Goal: Task Accomplishment & Management: Complete application form

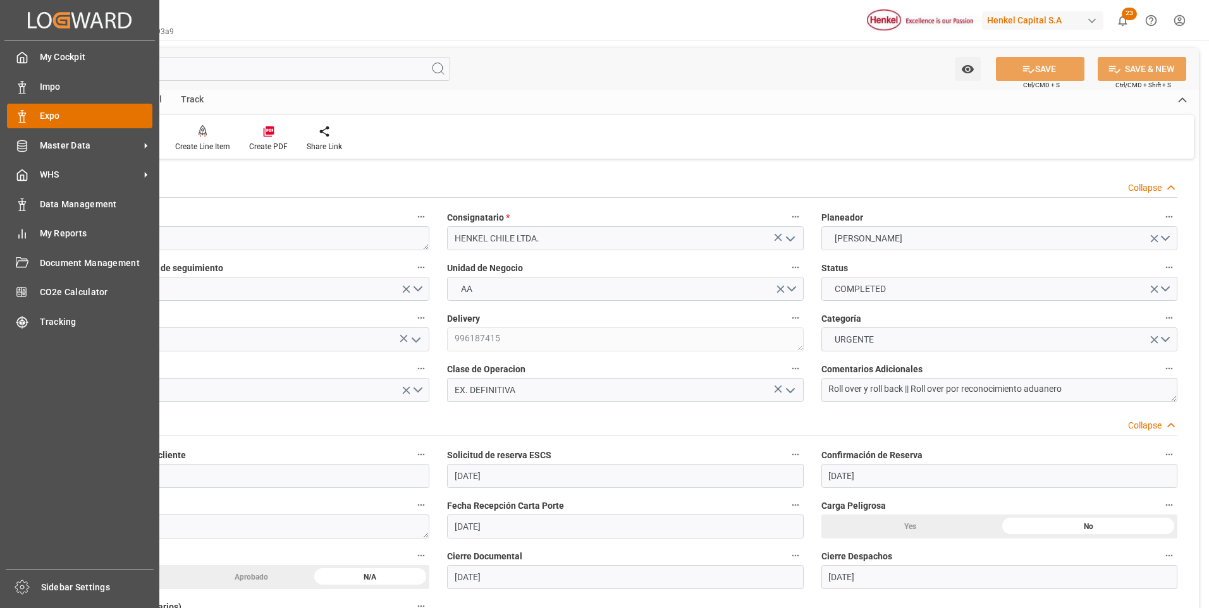
click at [22, 116] on polygon at bounding box center [24, 114] width 4 height 3
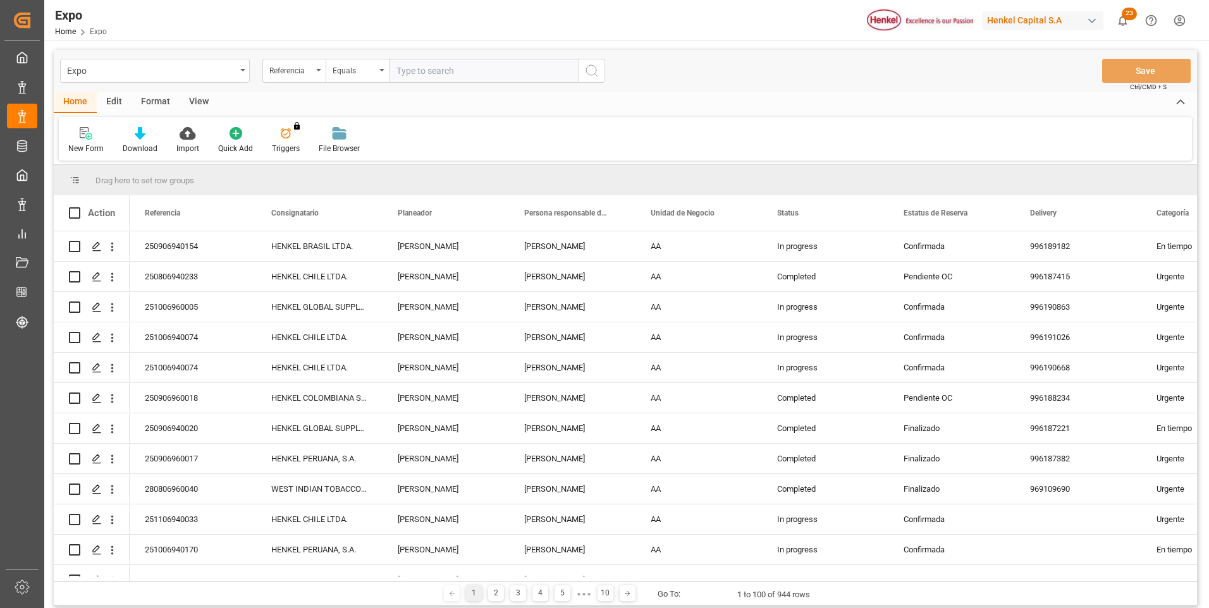
click at [430, 73] on input "text" at bounding box center [484, 71] width 190 height 24
type input "250806940198"
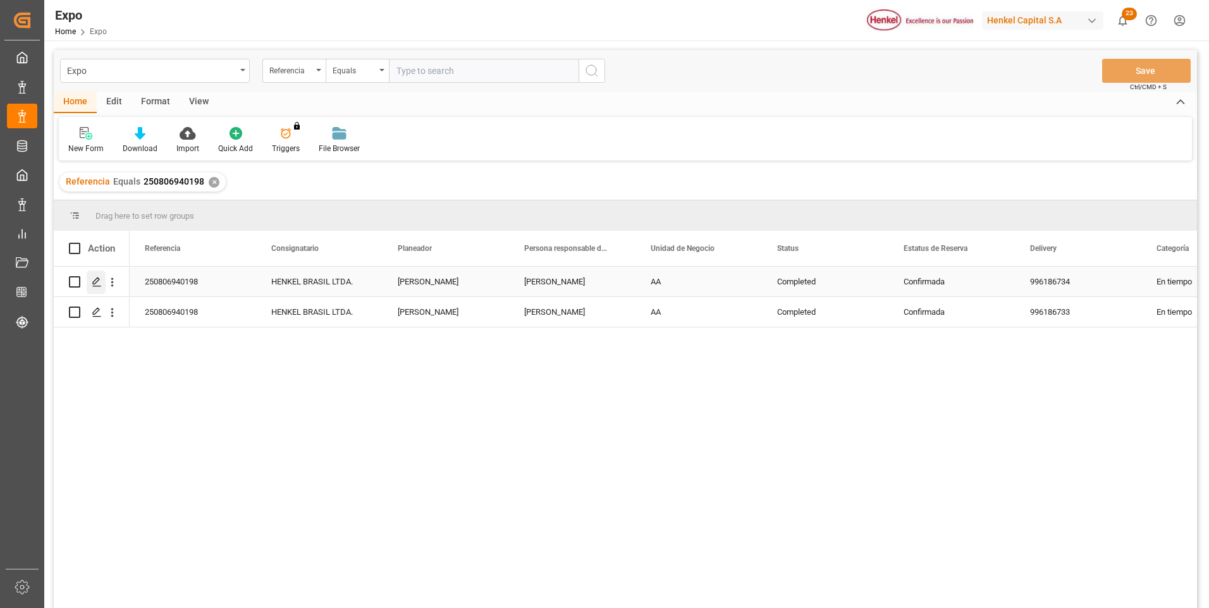
click at [95, 283] on polygon "Press SPACE to select this row." at bounding box center [96, 281] width 6 height 6
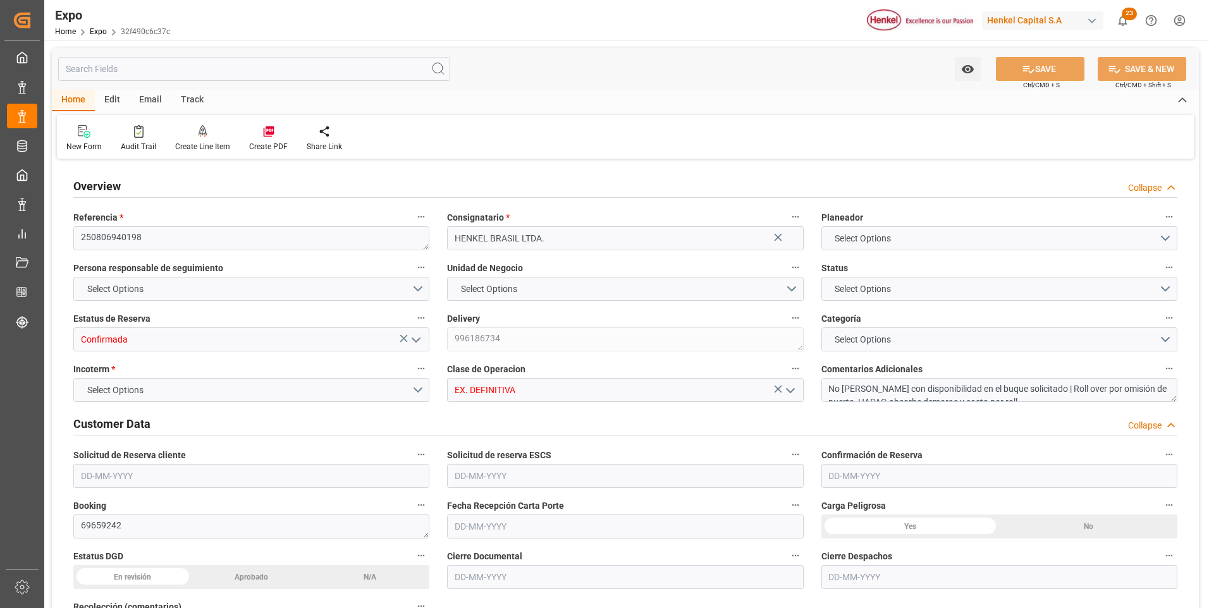
type input "11025"
type input "11603.289"
type input "18"
type input "9349540"
type input "9267649"
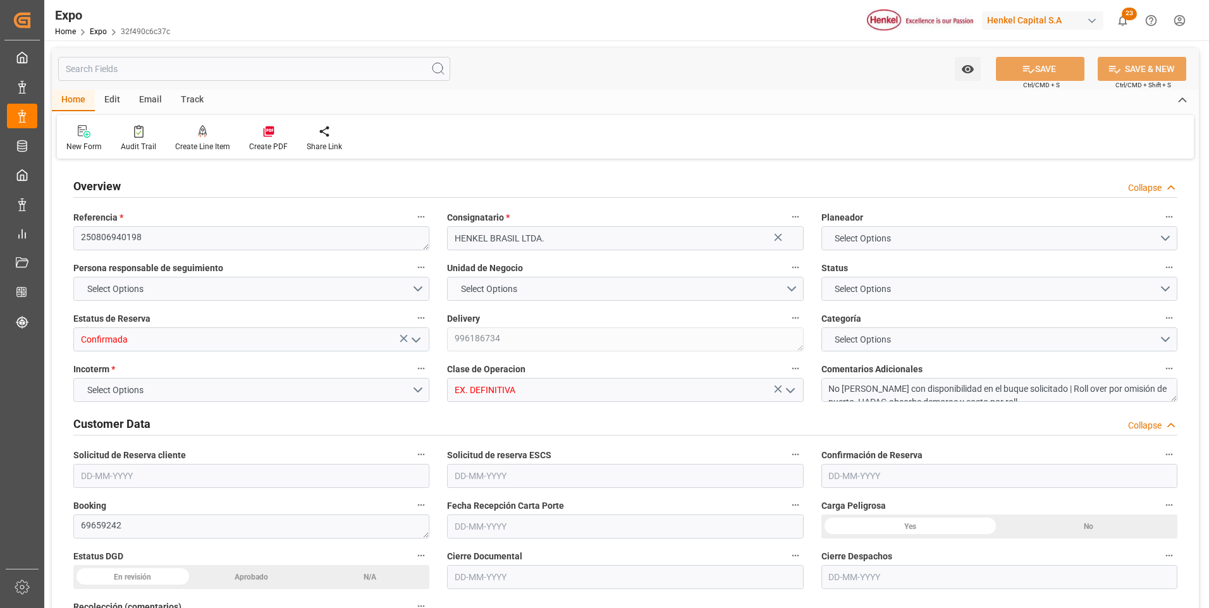
type input "9349540"
type input "MXATM"
type input "BRSSZ"
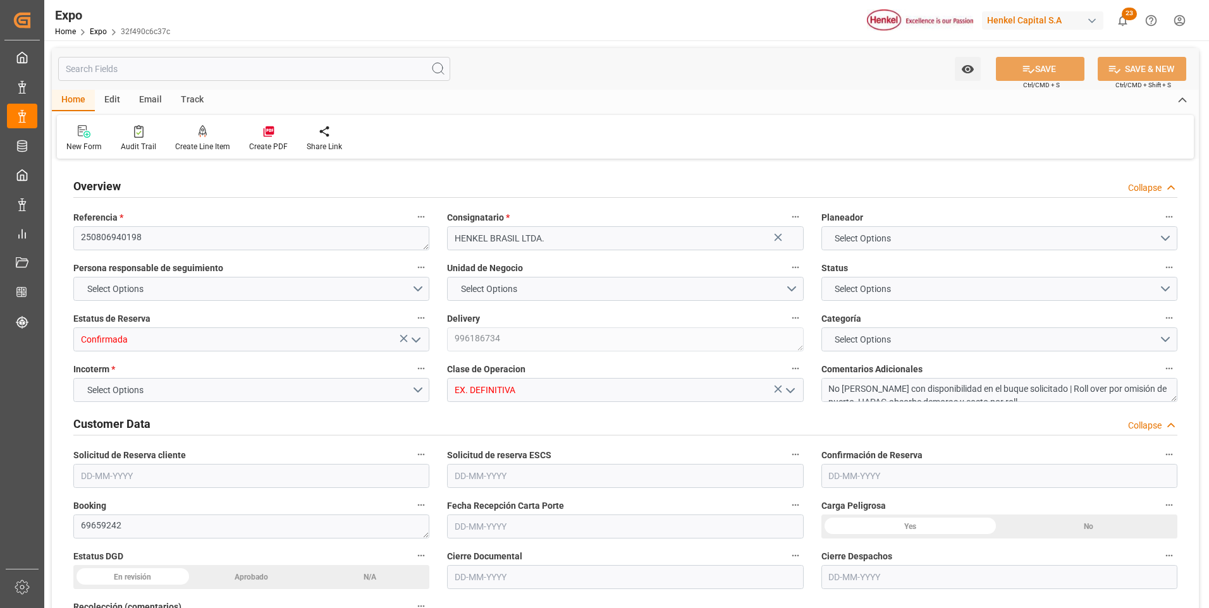
type input "9349540"
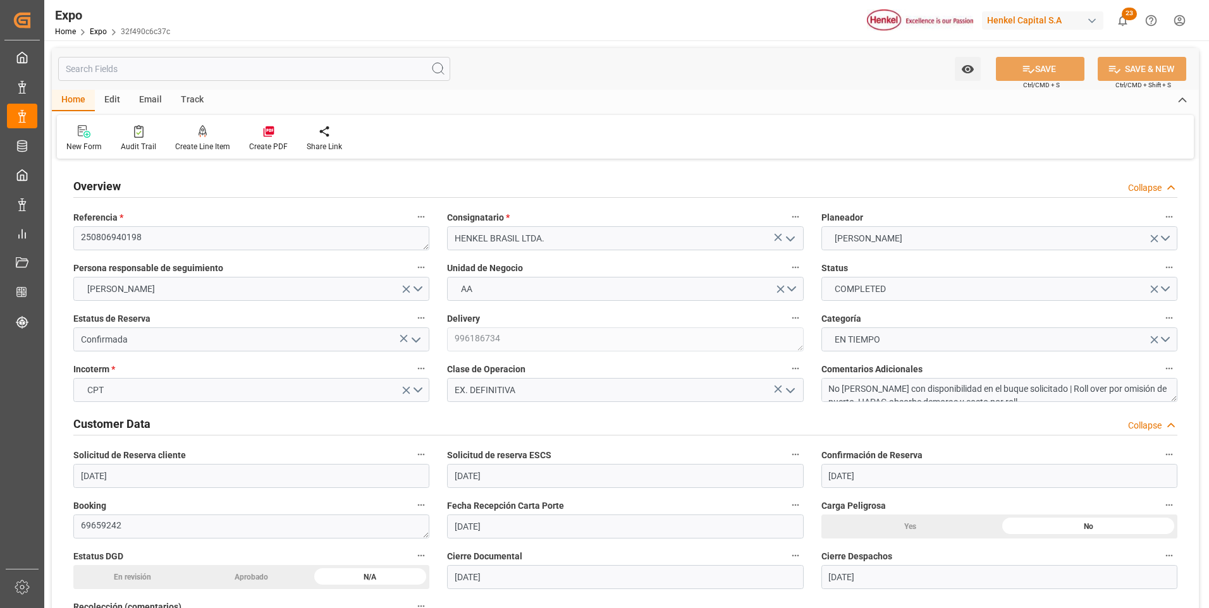
type input "[DATE]"
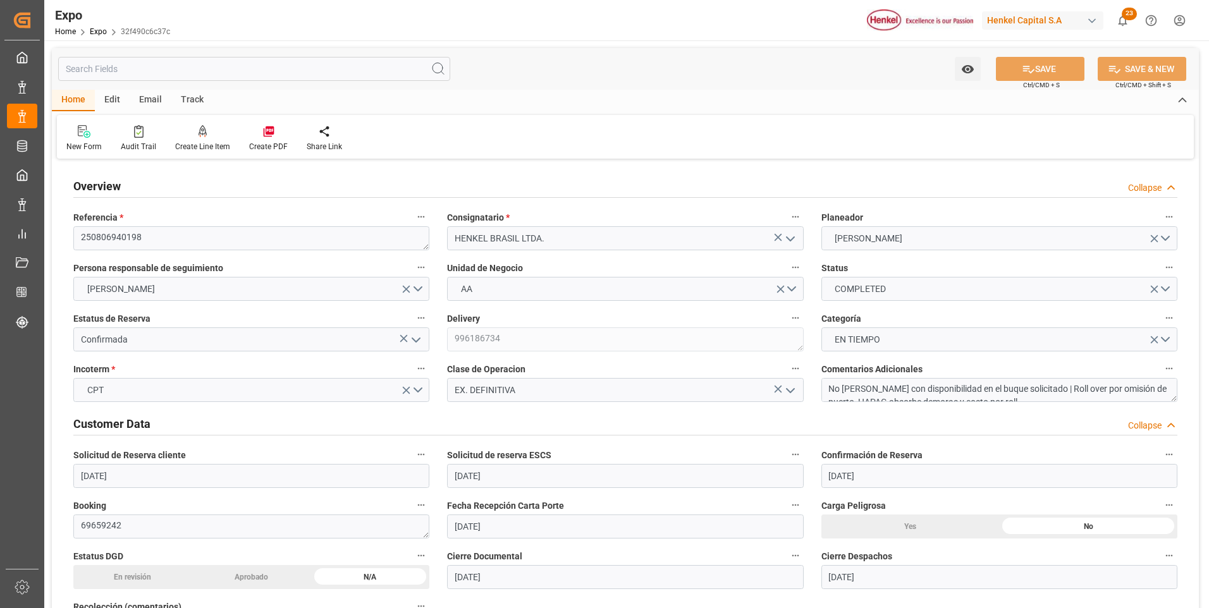
type input "[DATE]"
type input "[DATE] 08:00"
type input "[DATE]"
type input "[DATE] 13:26"
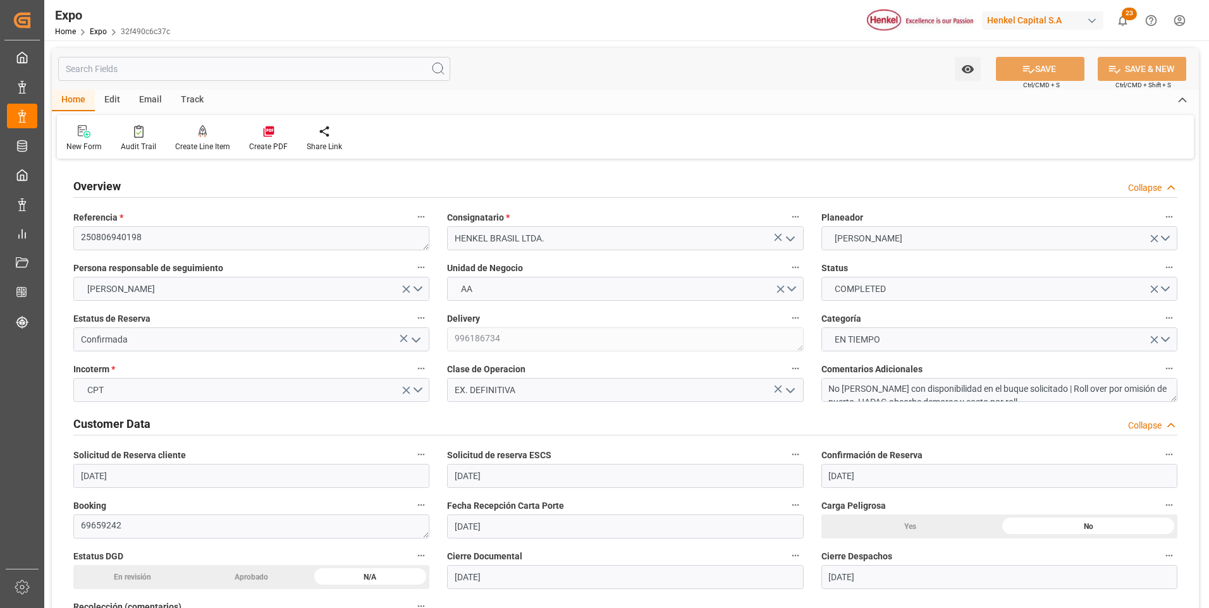
type input "[DATE]"
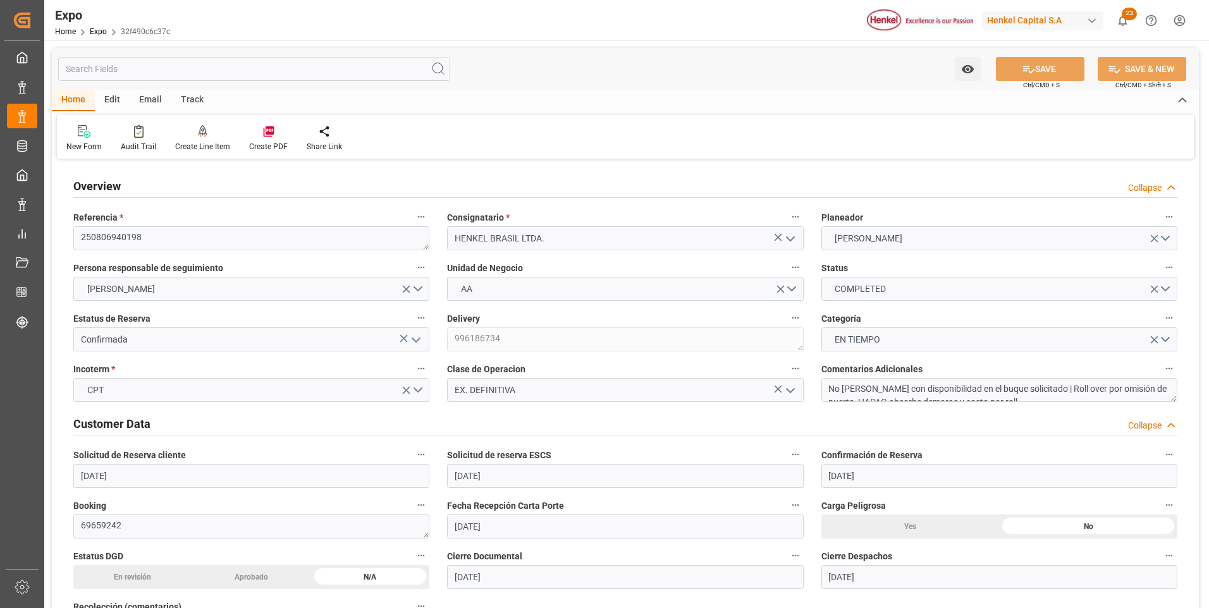
type input "[DATE] 10:00"
type input "[DATE] 00:00"
type input "[DATE] 11:18"
type input "[DATE] 16:00"
type input "[DATE] 00:00"
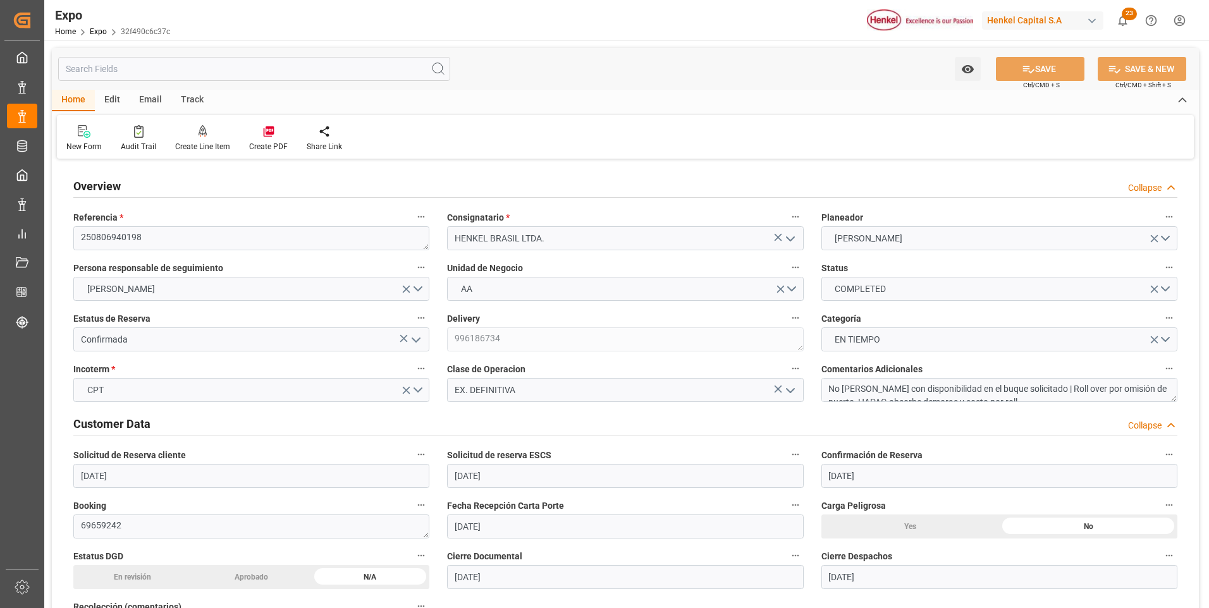
type input "[DATE] 14:54"
type input "[DATE] 18:46"
type input "[DATE] 08:27"
type input "[DATE] 10:36"
type input "[DATE] 11:00"
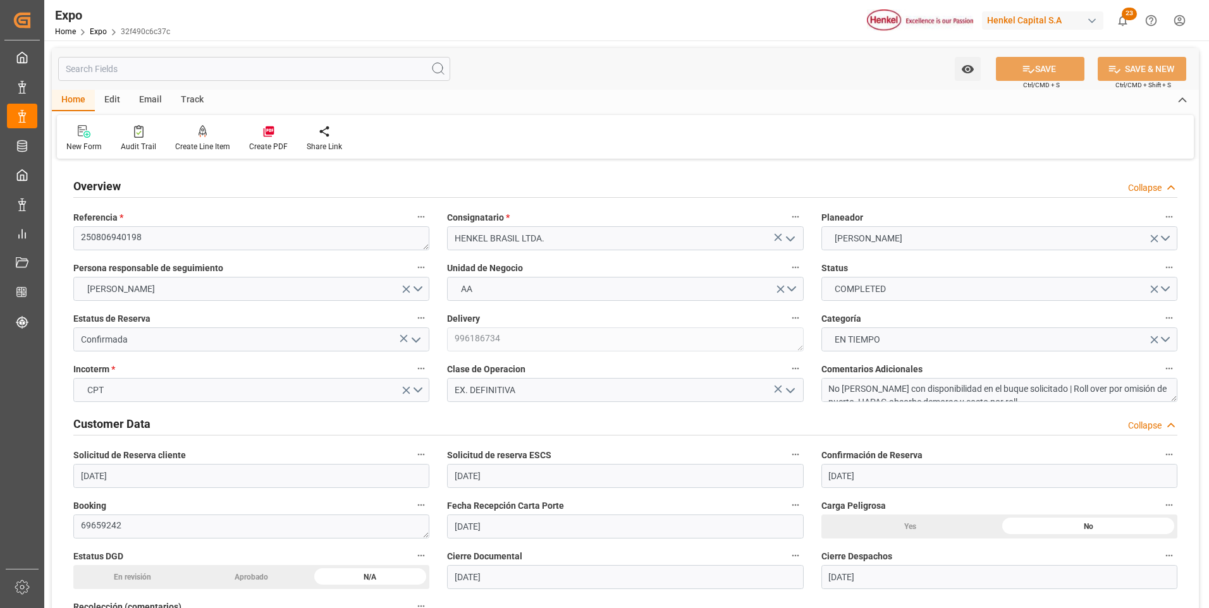
type input "[DATE] 11:41"
type input "[DATE] 16:00"
type input "[DATE] 15:05"
type input "[DATE] 04:16"
type input "[DATE] 14:54"
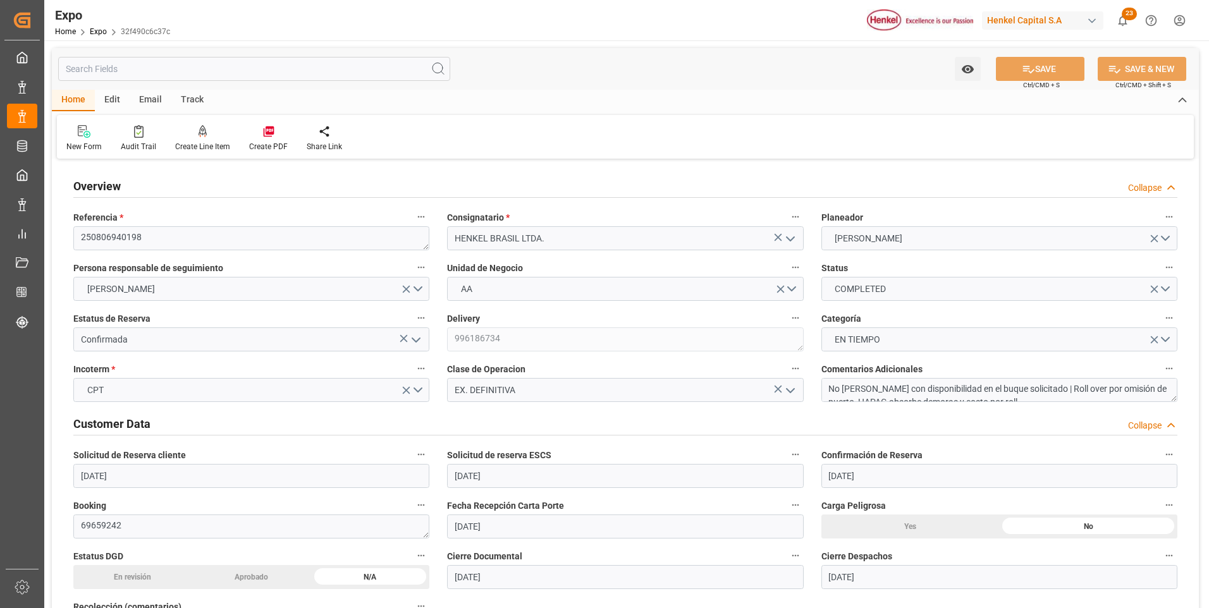
type input "[DATE] 14:54"
type input "[DATE] 04:01"
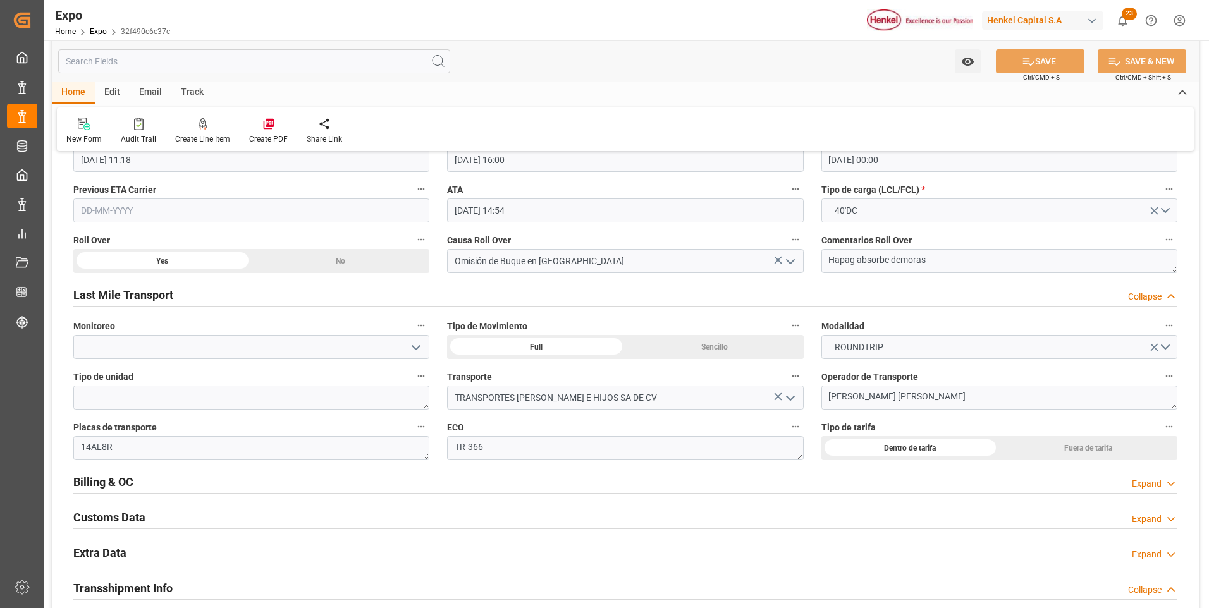
scroll to position [2023, 0]
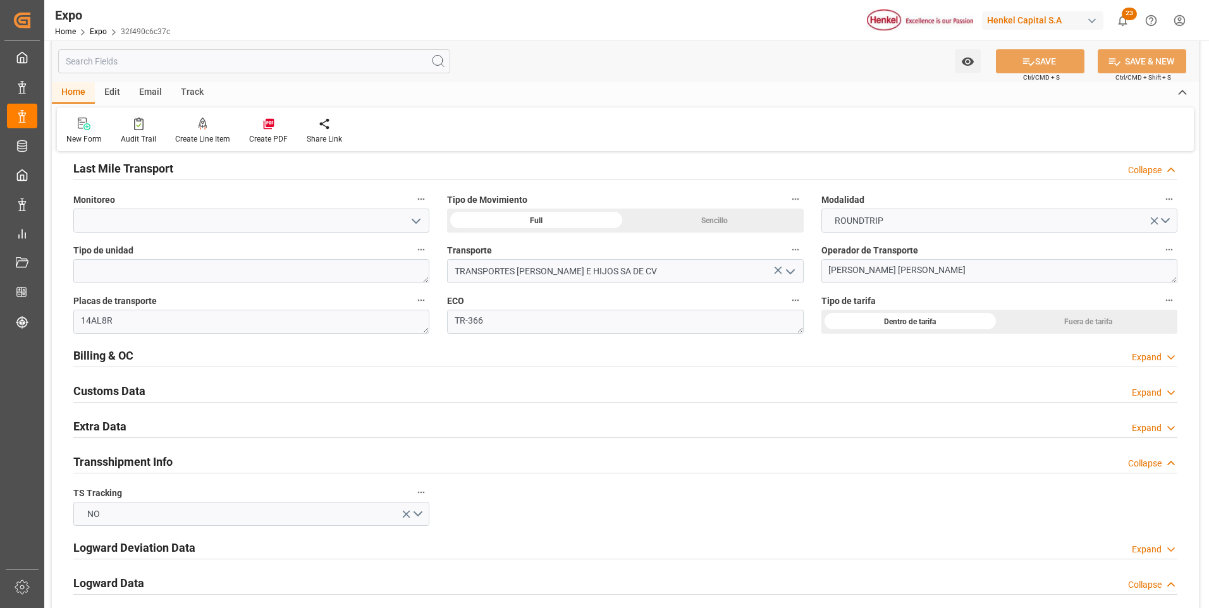
click at [1144, 356] on div "Expand" at bounding box center [1147, 357] width 30 height 13
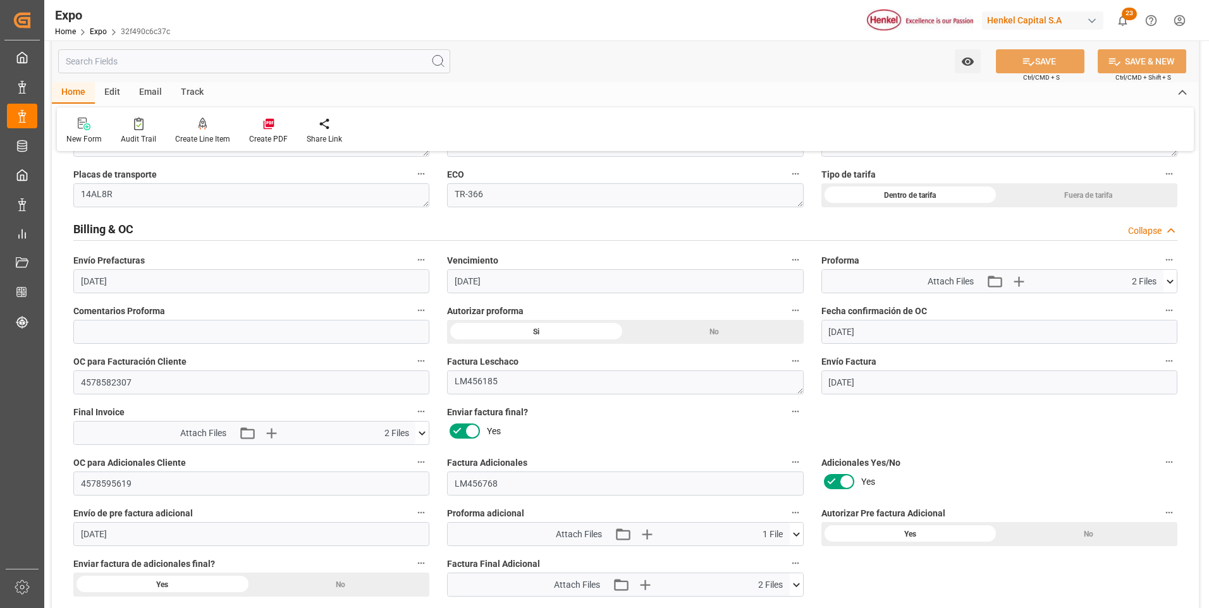
scroll to position [2213, 0]
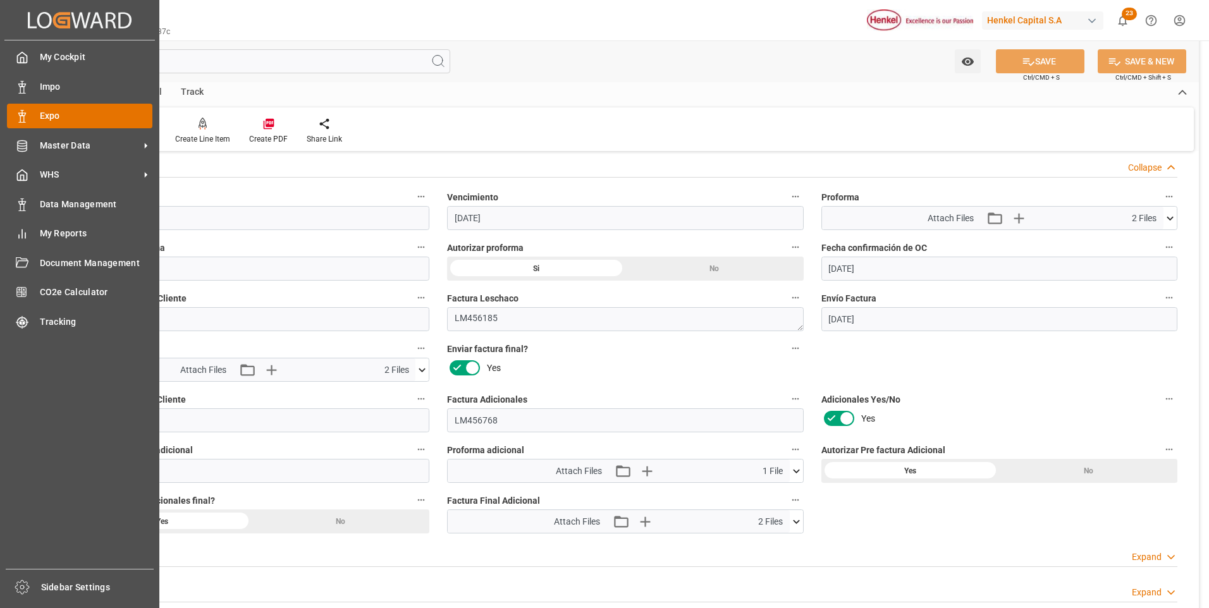
click at [8, 107] on div "Expo Expo" at bounding box center [79, 116] width 145 height 25
